Goal: Check status: Check status

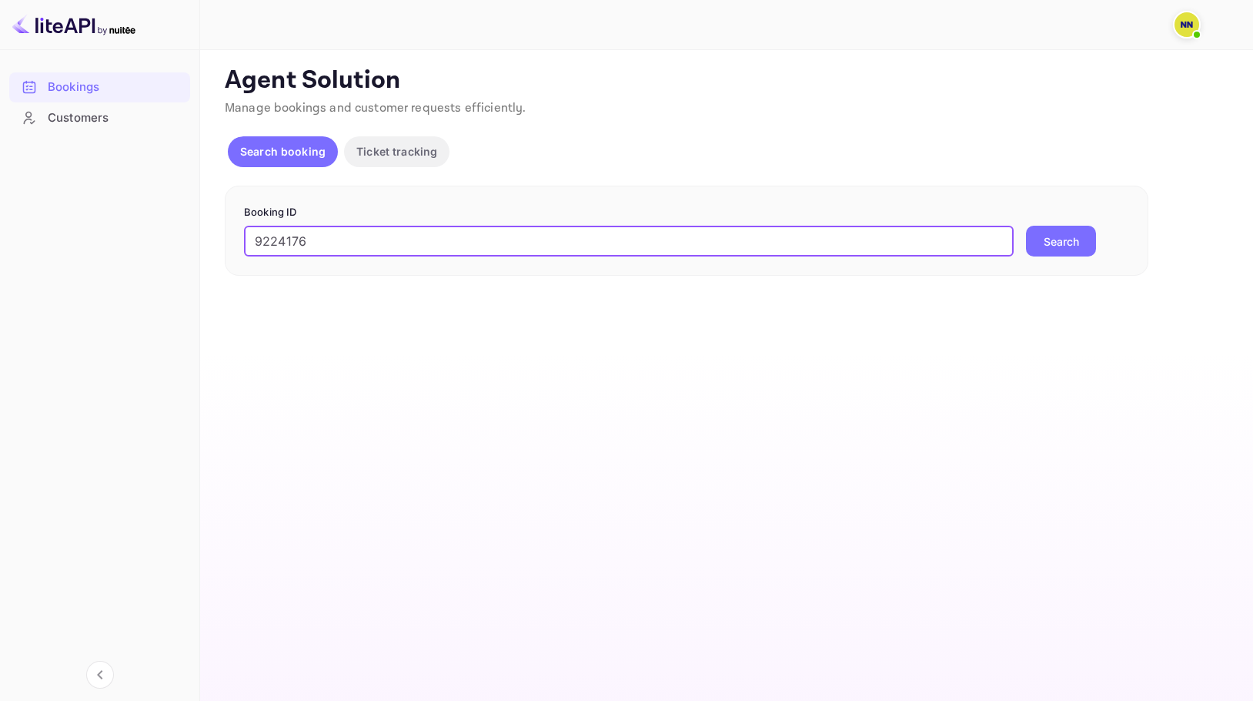
type input "9224176"
click at [1052, 241] on button "Search" at bounding box center [1061, 241] width 70 height 31
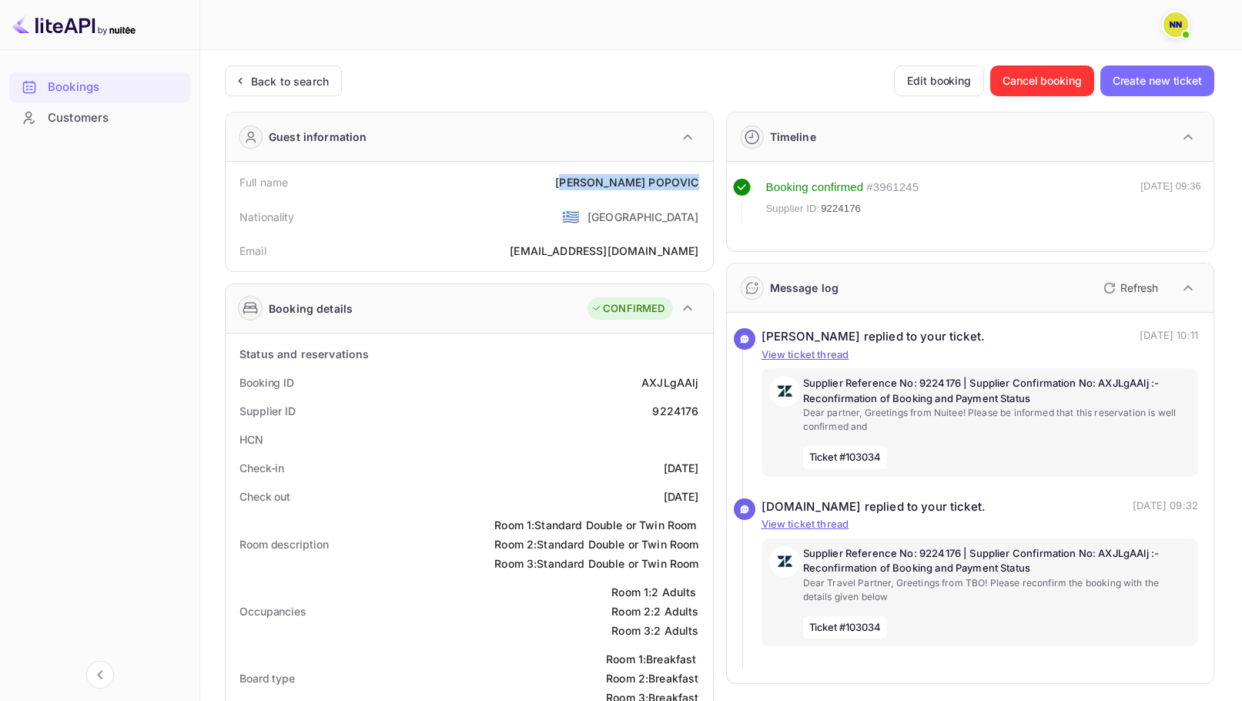
drag, startPoint x: 579, startPoint y: 186, endPoint x: 702, endPoint y: 183, distance: 123.2
click at [702, 183] on div "Full name ALEKSANDRA POPOVIC" at bounding box center [469, 182] width 475 height 28
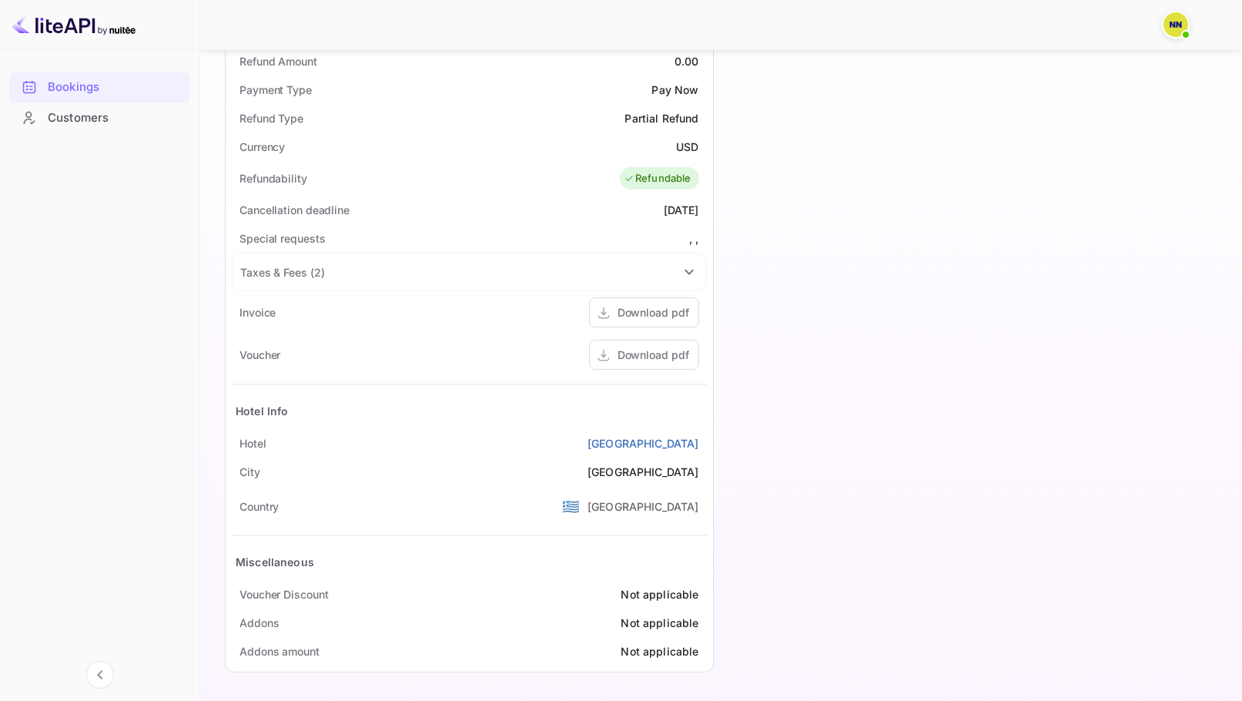
scroll to position [694, 0]
click at [671, 355] on div "Download pdf" at bounding box center [653, 354] width 72 height 16
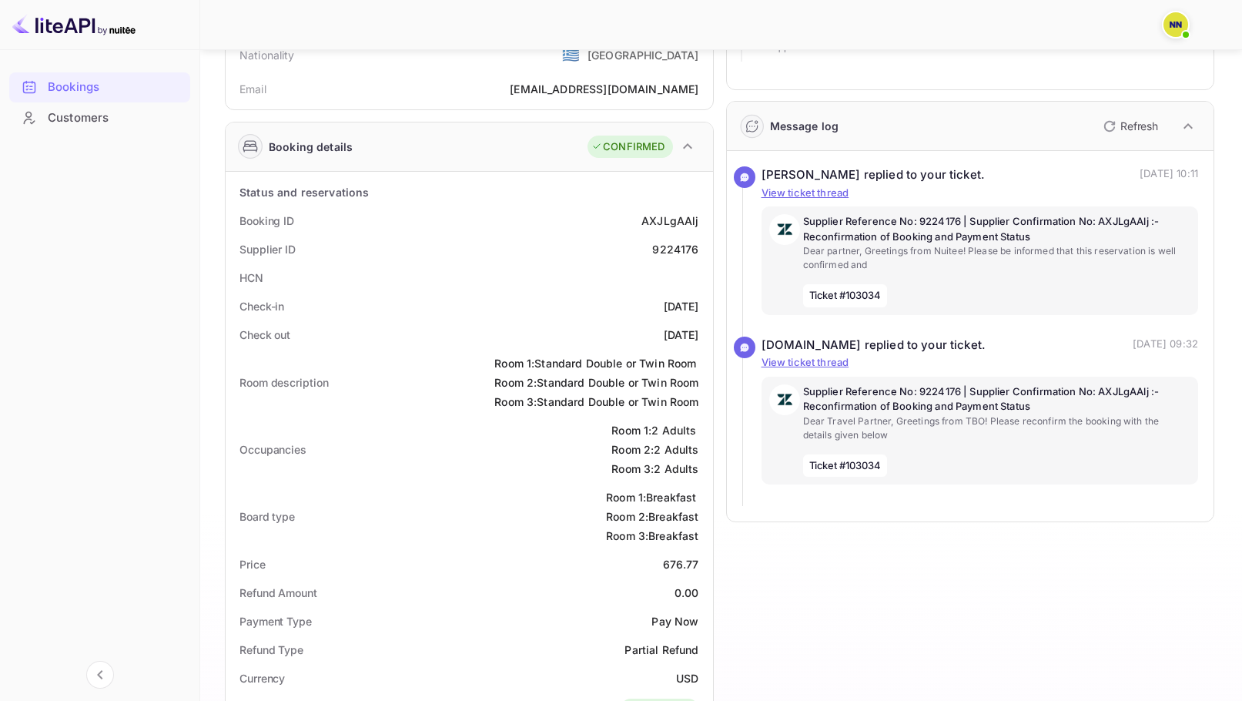
scroll to position [0, 0]
